Goal: Transaction & Acquisition: Purchase product/service

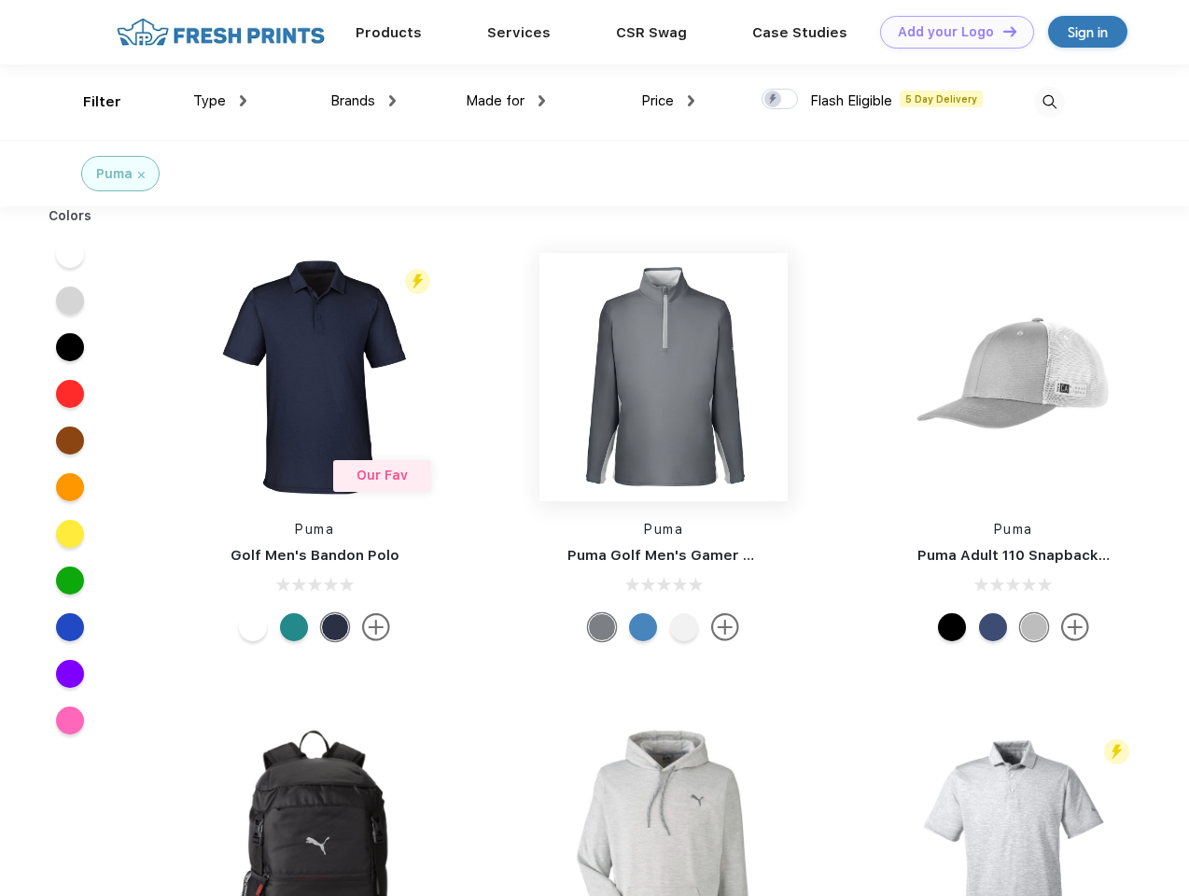
scroll to position [1, 0]
click at [950, 32] on link "Add your Logo Design Tool" at bounding box center [957, 32] width 154 height 33
click at [0, 0] on div "Design Tool" at bounding box center [0, 0] width 0 height 0
click at [1001, 31] on link "Add your Logo Design Tool" at bounding box center [957, 32] width 154 height 33
click at [90, 102] on div "Filter" at bounding box center [102, 101] width 38 height 21
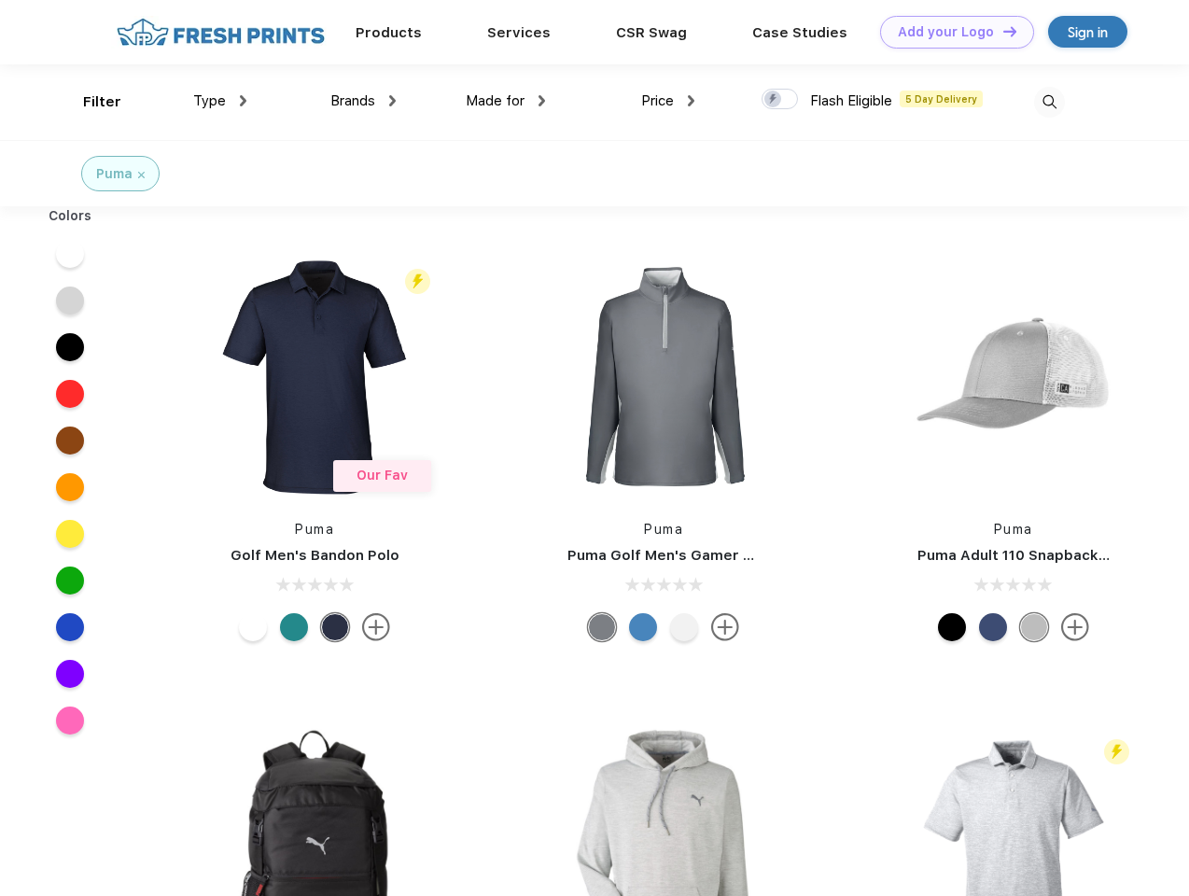
click at [220, 101] on span "Type" at bounding box center [209, 100] width 33 height 17
click at [363, 101] on span "Brands" at bounding box center [352, 100] width 45 height 17
click at [506, 101] on span "Made for" at bounding box center [495, 100] width 59 height 17
click at [668, 101] on span "Price" at bounding box center [657, 100] width 33 height 17
click at [780, 100] on div at bounding box center [780, 99] width 36 height 21
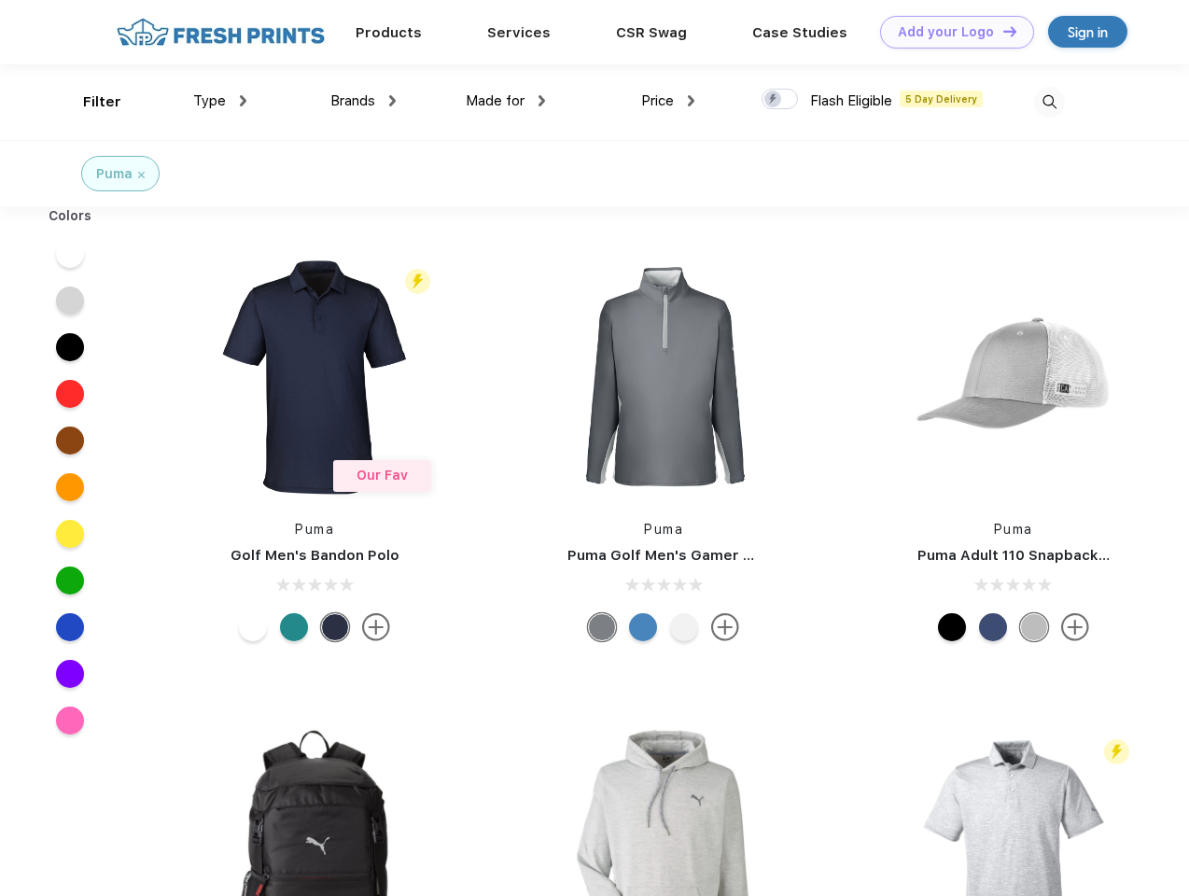
click at [774, 100] on input "checkbox" at bounding box center [768, 94] width 12 height 12
click at [1049, 102] on img at bounding box center [1049, 102] width 31 height 31
